Goal: Task Accomplishment & Management: Complete application form

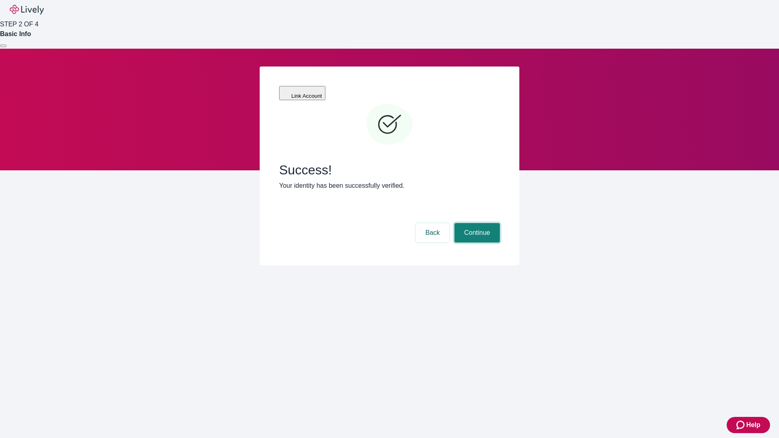
click at [476, 223] on button "Continue" at bounding box center [477, 232] width 45 height 19
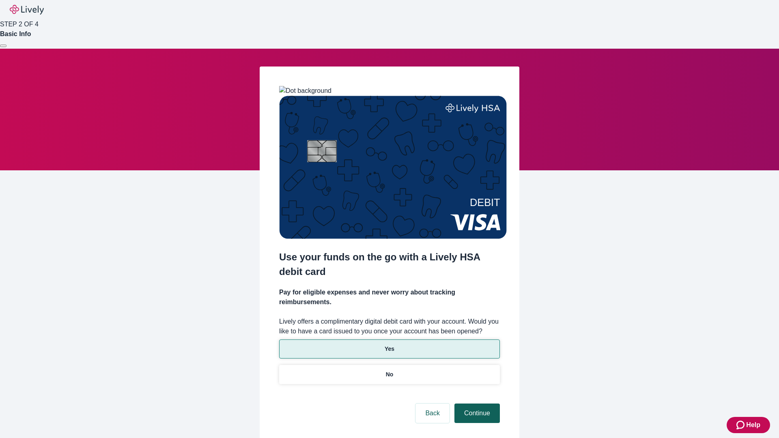
click at [389, 371] on p "No" at bounding box center [390, 375] width 8 height 9
click at [476, 404] on button "Continue" at bounding box center [477, 413] width 45 height 19
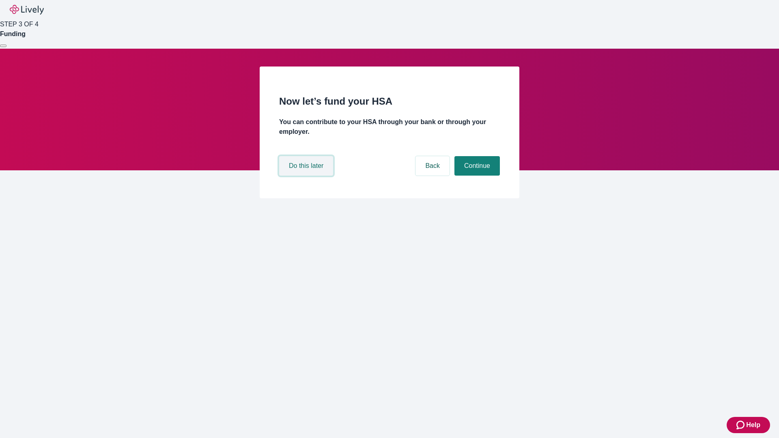
click at [307, 176] on button "Do this later" at bounding box center [306, 165] width 54 height 19
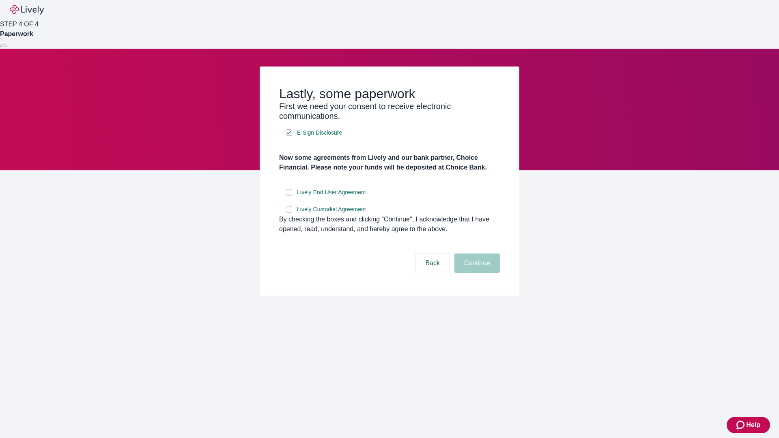
click at [289, 196] on input "Lively End User Agreement" at bounding box center [289, 192] width 6 height 6
checkbox input "true"
click at [289, 213] on input "Lively Custodial Agreement" at bounding box center [289, 209] width 6 height 6
checkbox input "true"
click at [476, 273] on button "Continue" at bounding box center [477, 263] width 45 height 19
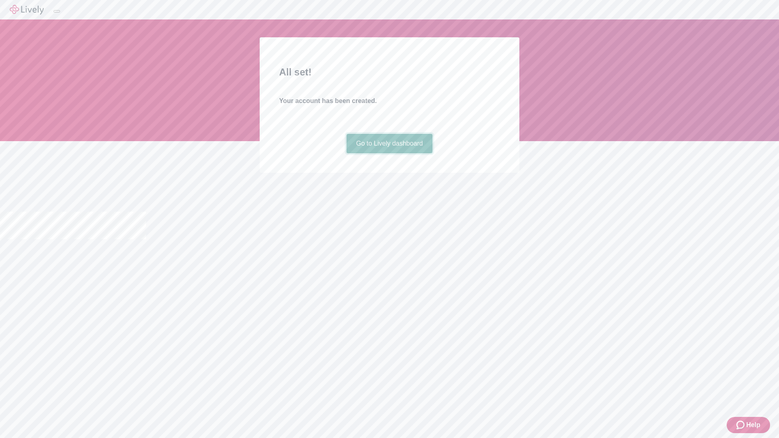
click at [389, 153] on link "Go to Lively dashboard" at bounding box center [390, 143] width 86 height 19
